Goal: Find specific page/section: Find specific page/section

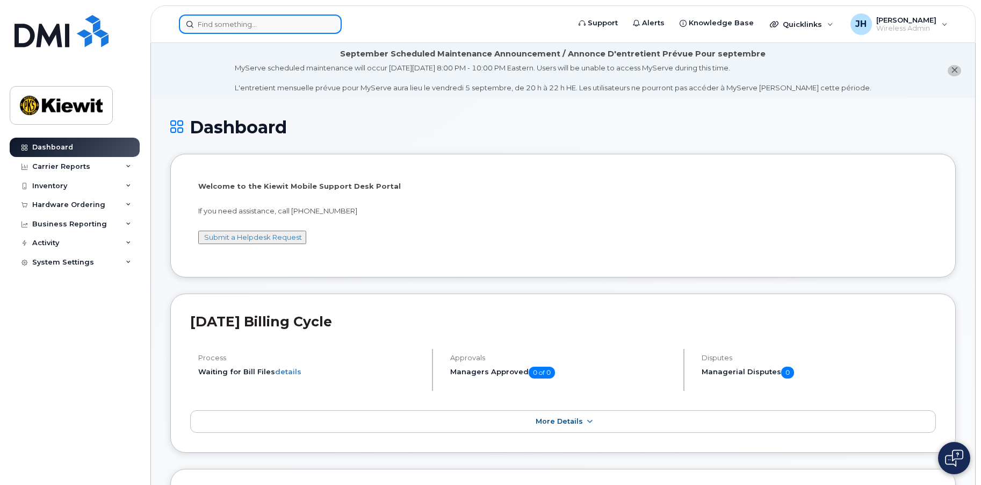
click at [270, 24] on input at bounding box center [260, 24] width 163 height 19
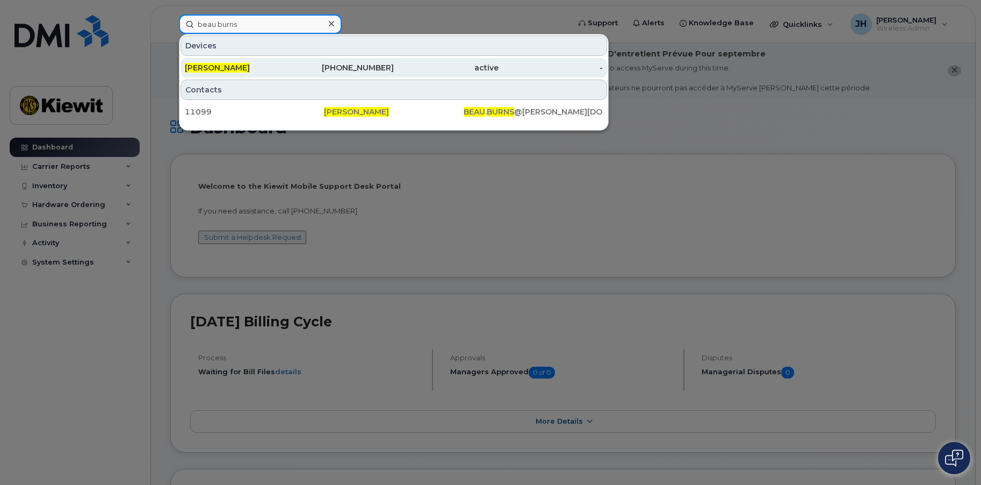
type input "beau burns"
click at [224, 66] on span "[PERSON_NAME]" at bounding box center [217, 68] width 65 height 10
